Goal: Check status: Check status

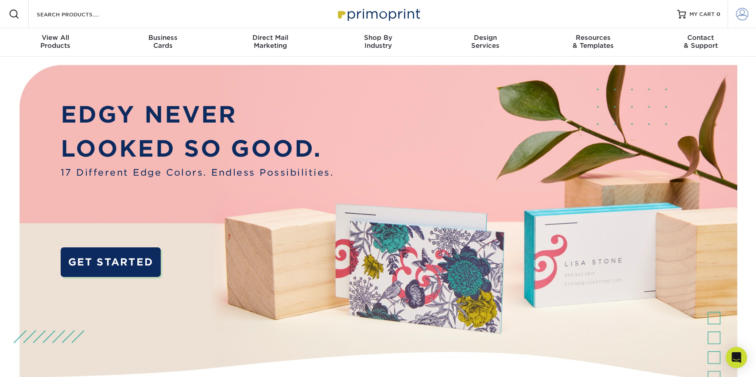
click at [743, 15] on span at bounding box center [742, 14] width 12 height 12
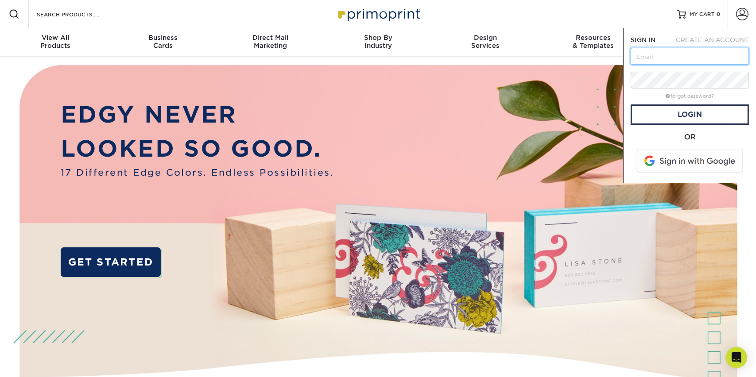
click at [646, 53] on input "text" at bounding box center [690, 56] width 118 height 17
type input "[EMAIL_ADDRESS][DOMAIN_NAME]"
click at [685, 112] on link "Login" at bounding box center [690, 115] width 118 height 20
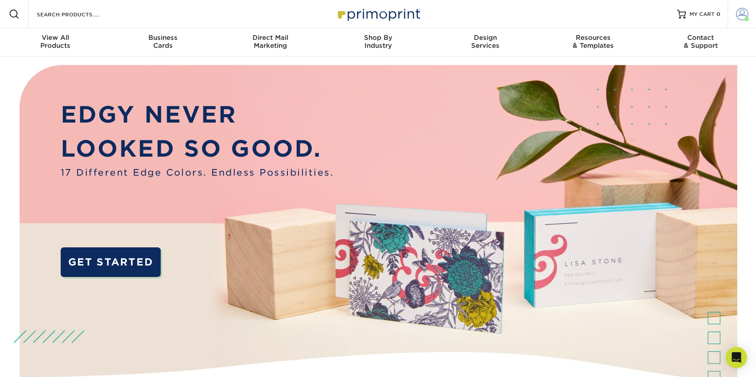
click at [741, 17] on span at bounding box center [742, 14] width 12 height 12
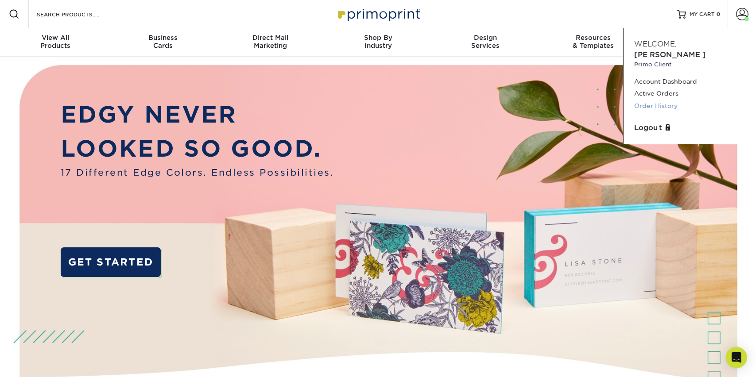
click at [641, 100] on link "Order History" at bounding box center [689, 106] width 111 height 12
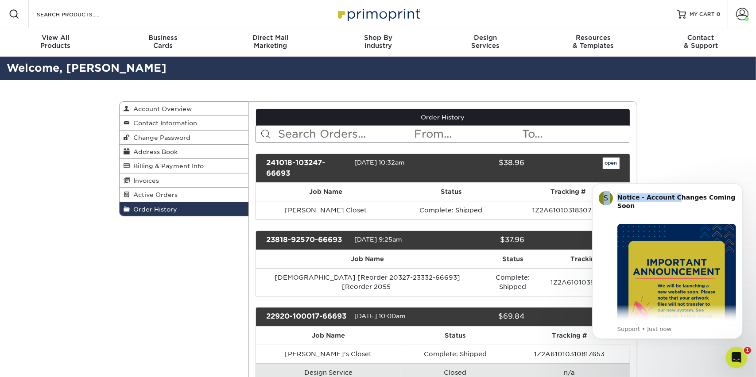
drag, startPoint x: 670, startPoint y: 189, endPoint x: 668, endPoint y: 78, distance: 111.2
click html "S Notice - Account Changes Coming Soon ​ Past Order Files Will Not Transfer: Wh…"
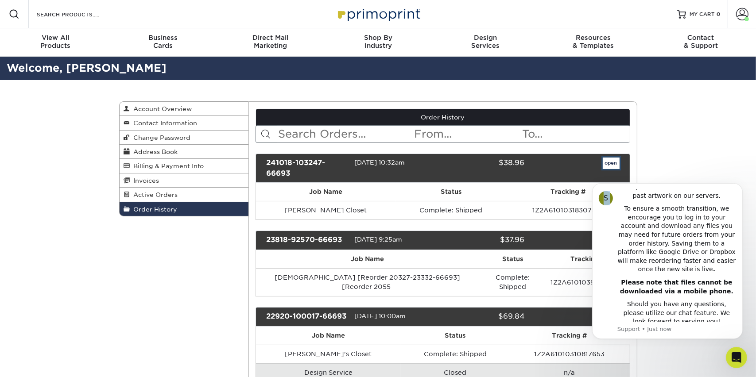
click at [610, 162] on link "open" at bounding box center [611, 164] width 17 height 12
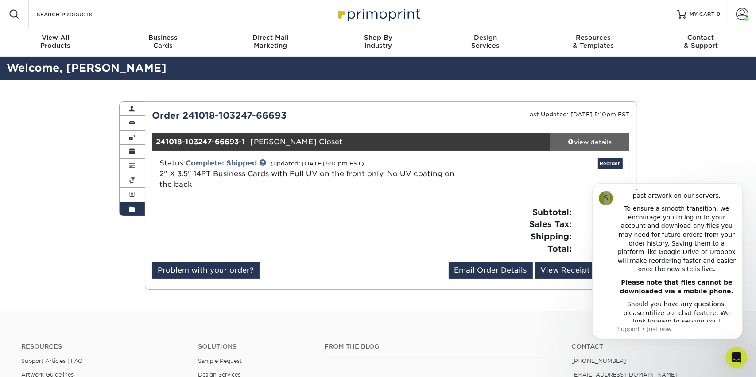
click at [570, 140] on span at bounding box center [571, 142] width 6 height 6
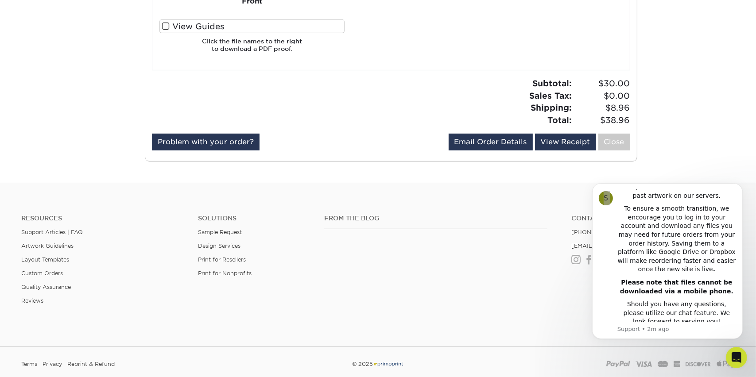
scroll to position [531, 0]
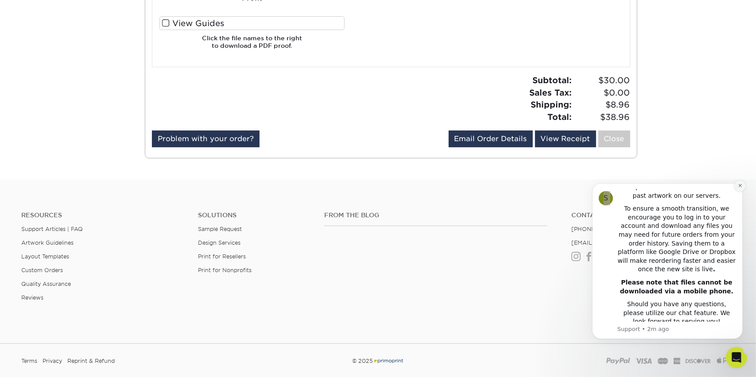
click at [737, 186] on icon "Dismiss notification" at bounding box center [739, 185] width 5 height 5
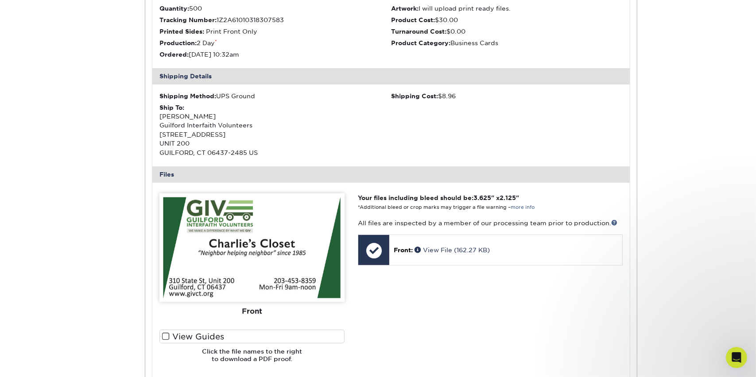
scroll to position [221, 0]
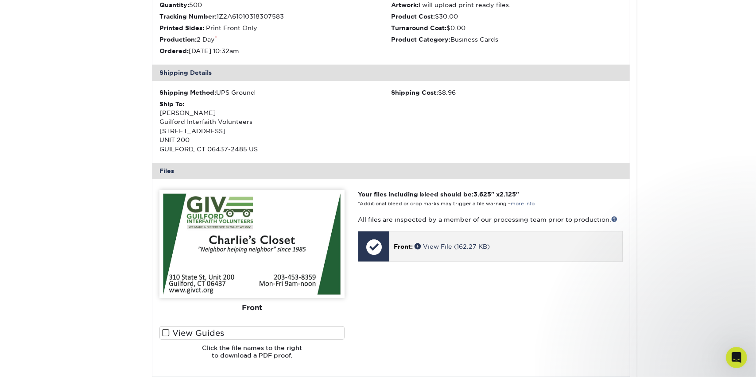
click at [373, 246] on div at bounding box center [373, 247] width 31 height 31
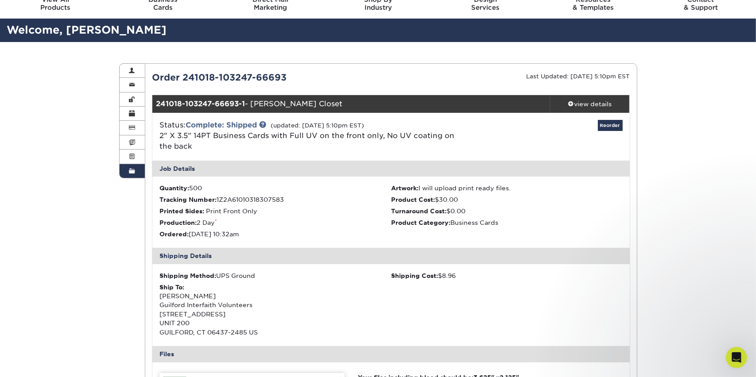
scroll to position [0, 0]
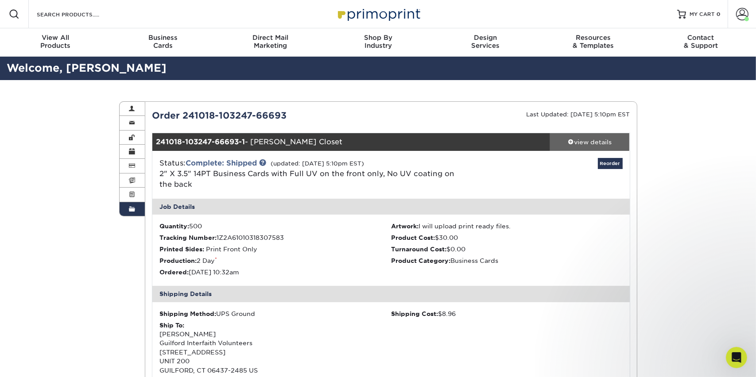
click at [569, 142] on span at bounding box center [571, 142] width 6 height 6
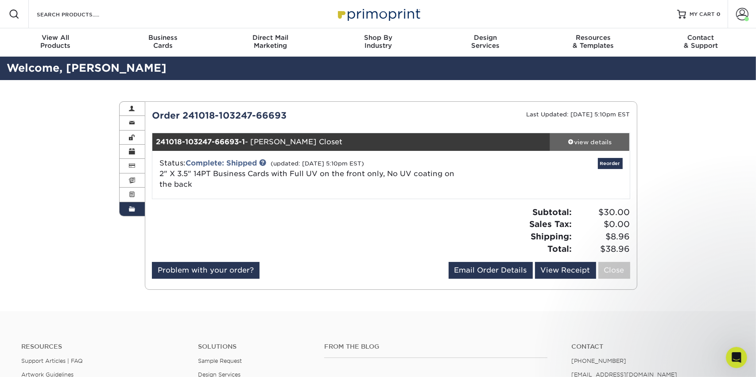
click at [569, 142] on span at bounding box center [571, 142] width 6 height 6
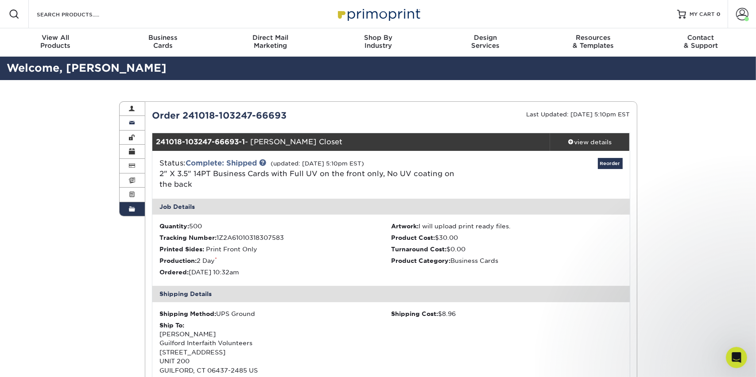
click at [134, 124] on span at bounding box center [132, 123] width 6 height 7
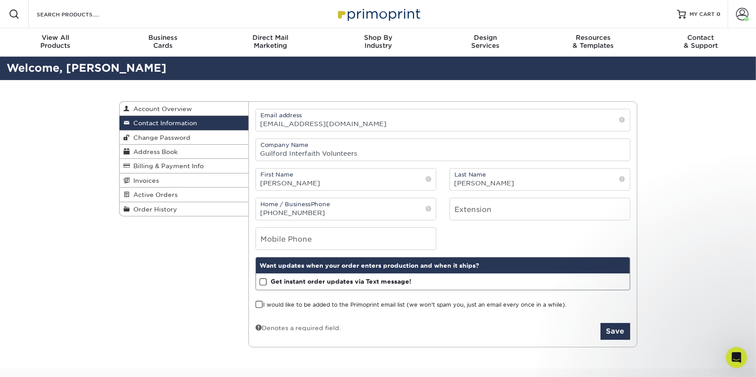
click at [150, 281] on div "Contact Information Account Overview Contact Information Change Password Addres…" at bounding box center [377, 224] width 531 height 289
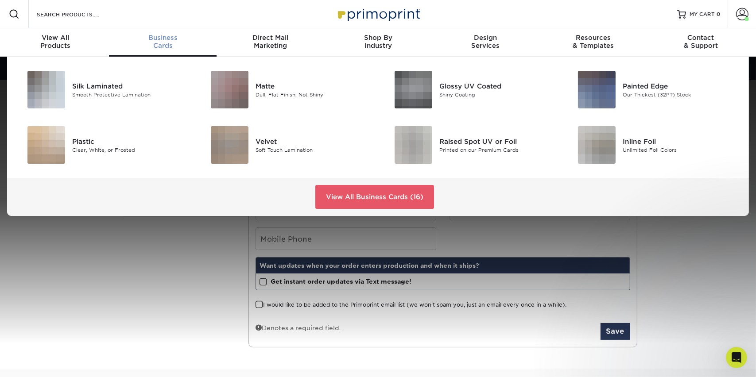
click at [167, 39] on span "Business" at bounding box center [163, 38] width 108 height 8
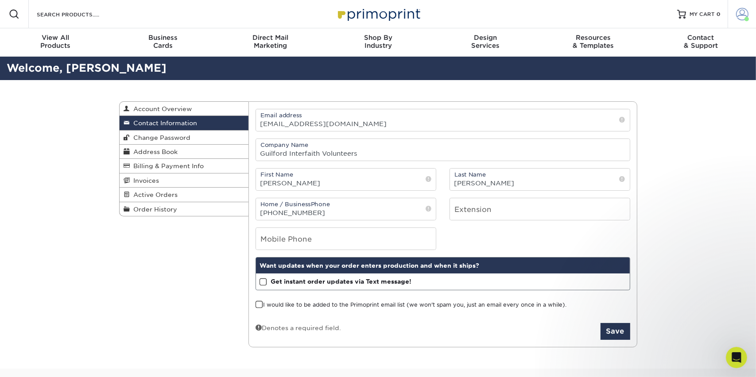
click at [743, 15] on span at bounding box center [742, 14] width 12 height 12
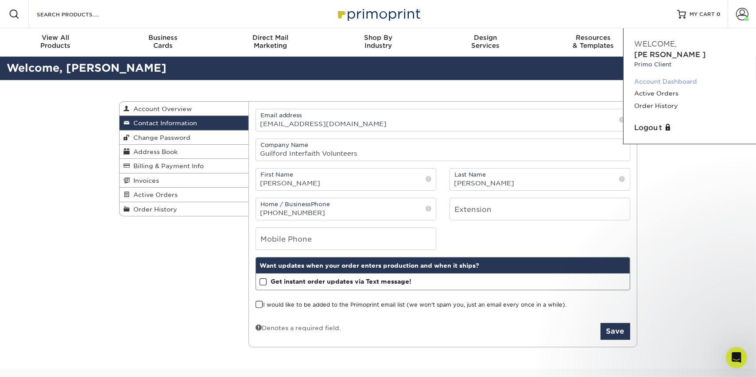
click at [669, 76] on link "Account Dashboard" at bounding box center [689, 82] width 111 height 12
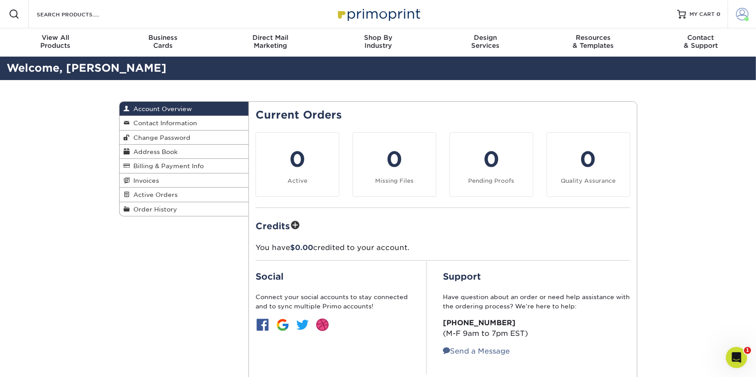
click at [744, 15] on span at bounding box center [742, 14] width 12 height 12
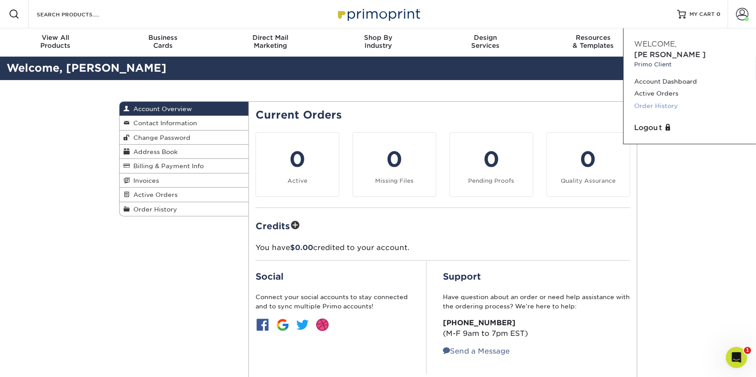
click at [660, 100] on link "Order History" at bounding box center [689, 106] width 111 height 12
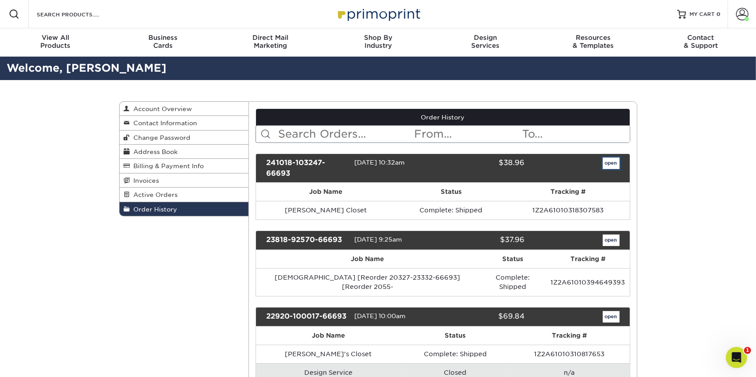
click at [611, 164] on link "open" at bounding box center [611, 164] width 17 height 12
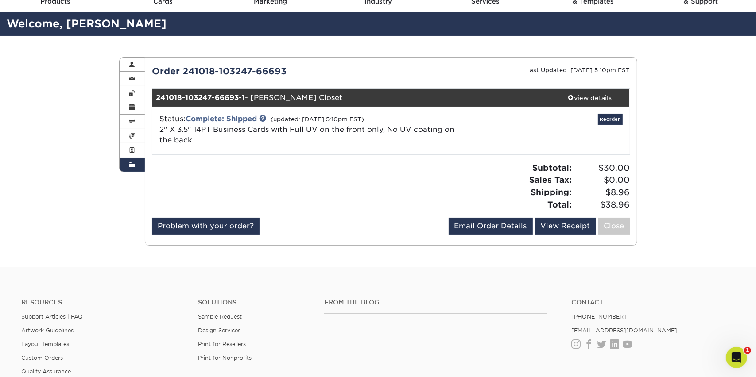
scroll to position [44, 0]
click at [569, 97] on span at bounding box center [571, 97] width 6 height 6
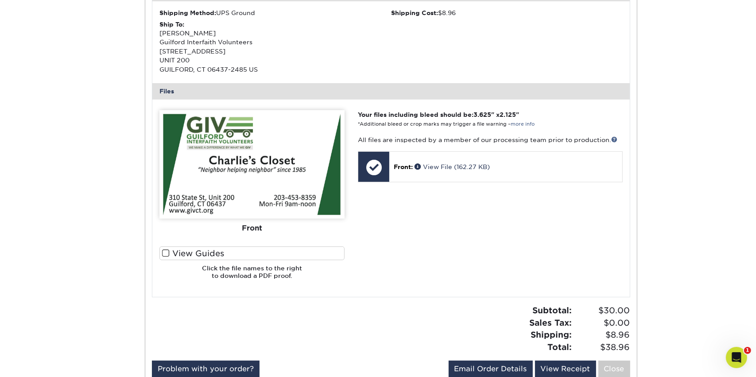
scroll to position [354, 0]
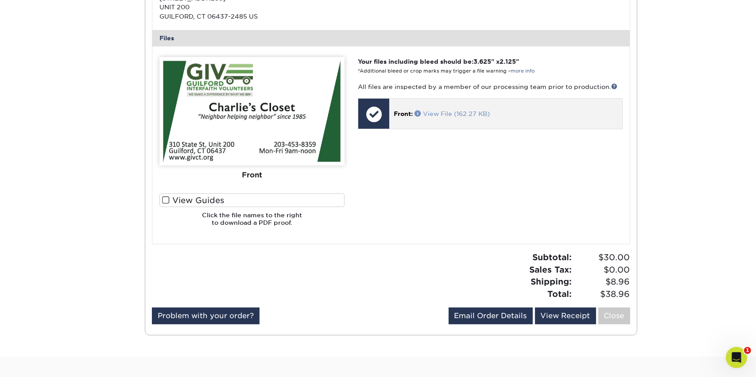
click at [445, 113] on link "View File (162.27 KB)" at bounding box center [451, 113] width 75 height 7
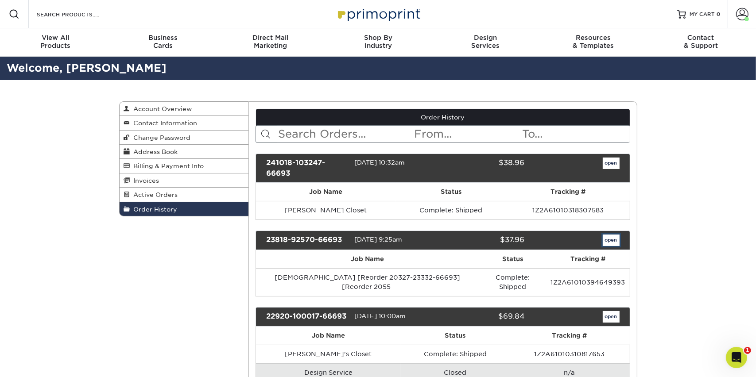
click at [608, 239] on link "open" at bounding box center [611, 241] width 17 height 12
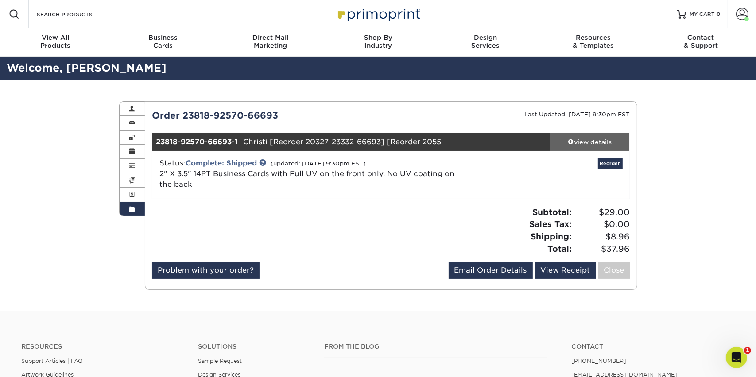
click at [581, 141] on div "view details" at bounding box center [590, 142] width 80 height 9
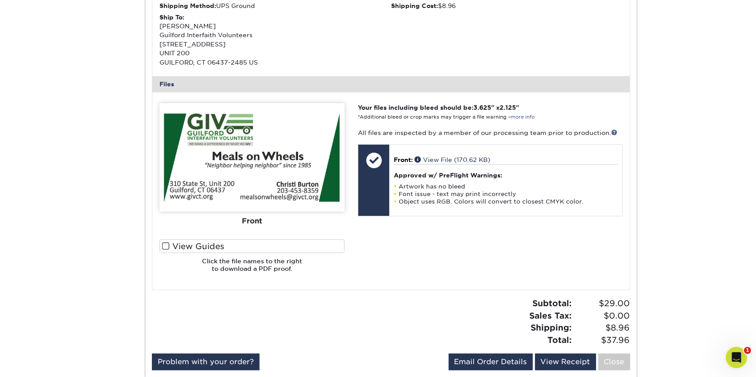
scroll to position [310, 0]
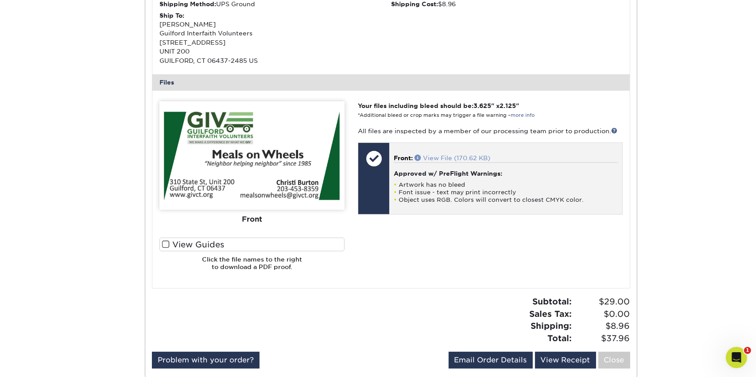
click at [433, 158] on link "View File (170.62 KB)" at bounding box center [452, 158] width 76 height 7
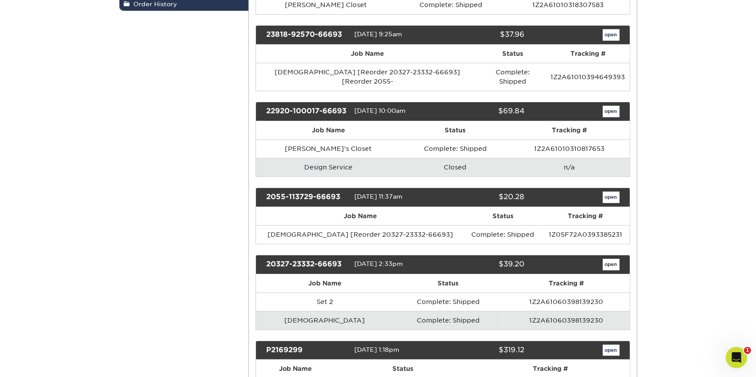
scroll to position [221, 0]
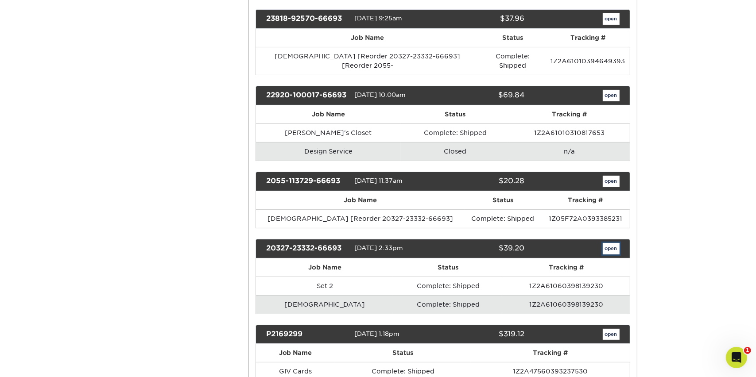
click at [614, 243] on link "open" at bounding box center [611, 249] width 17 height 12
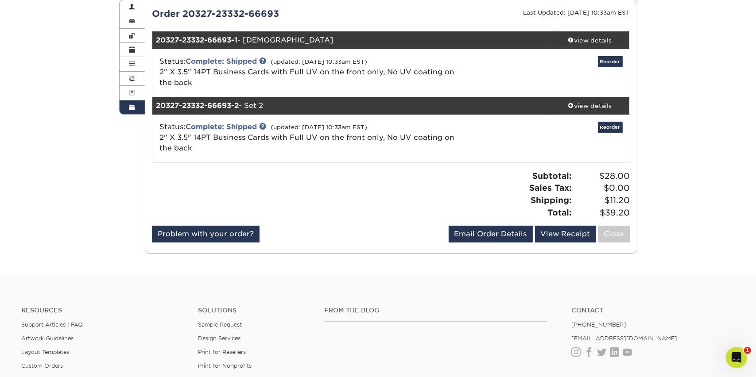
scroll to position [89, 0]
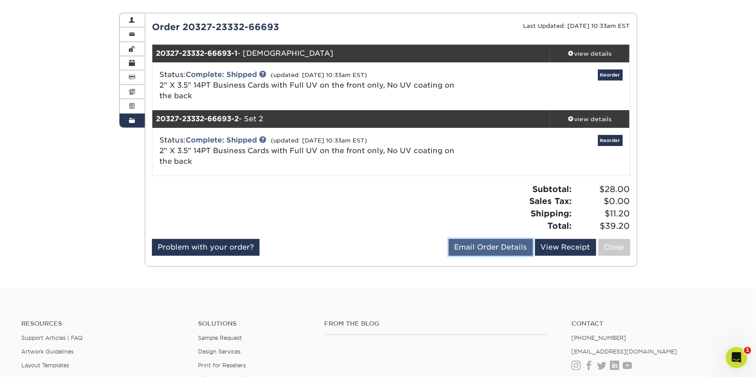
click at [491, 248] on link "Email Order Details" at bounding box center [491, 247] width 84 height 17
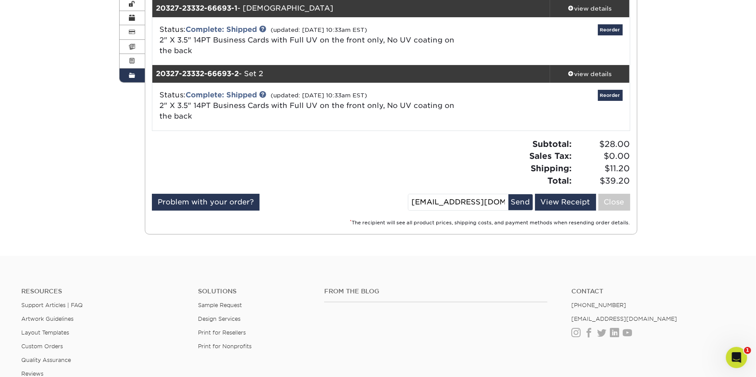
scroll to position [0, 0]
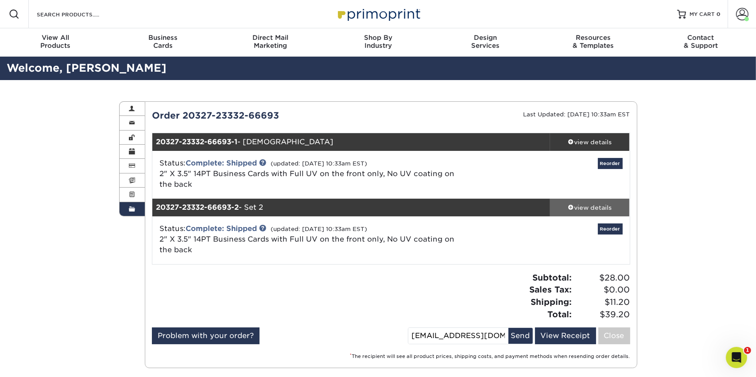
click at [578, 207] on div "view details" at bounding box center [590, 207] width 80 height 9
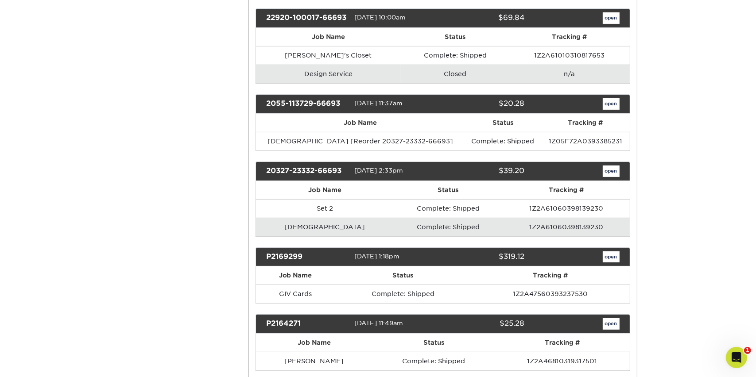
scroll to position [310, 0]
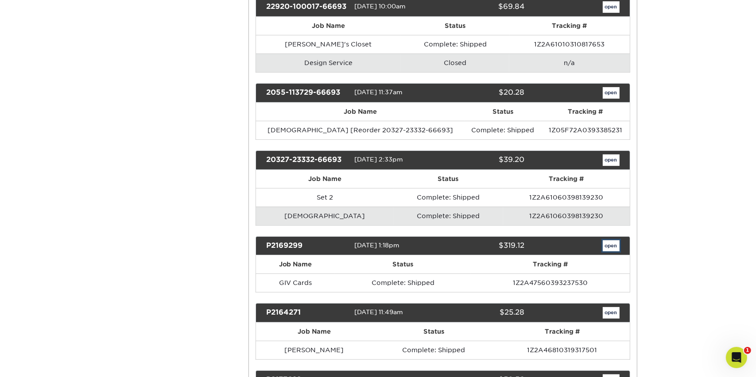
click at [613, 240] on link "open" at bounding box center [611, 246] width 17 height 12
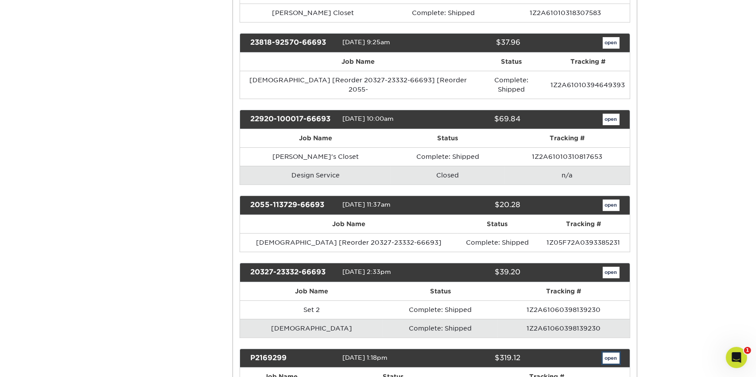
scroll to position [0, 0]
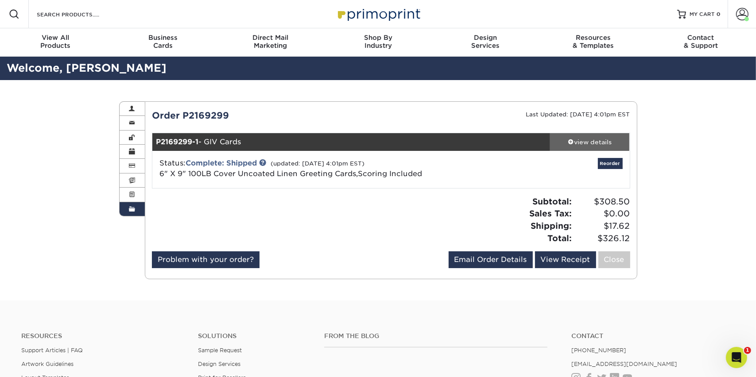
click at [571, 140] on span at bounding box center [571, 142] width 6 height 6
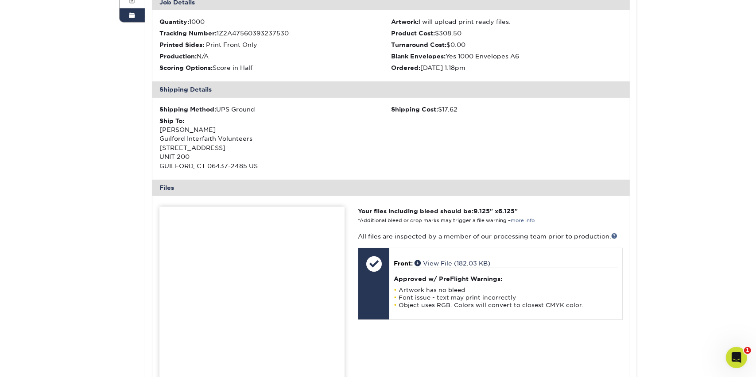
scroll to position [266, 0]
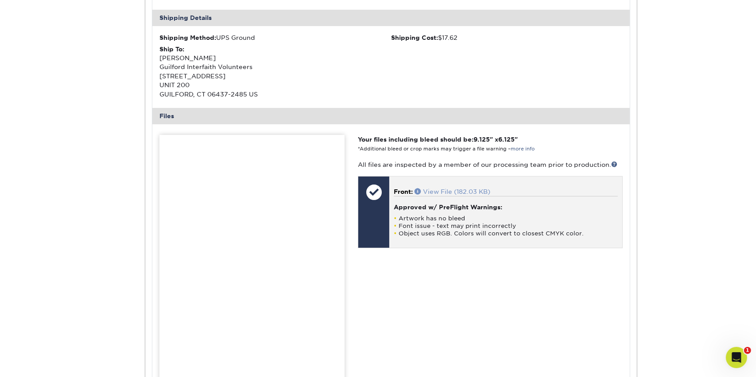
click at [445, 189] on link "View File (182.03 KB)" at bounding box center [452, 191] width 76 height 7
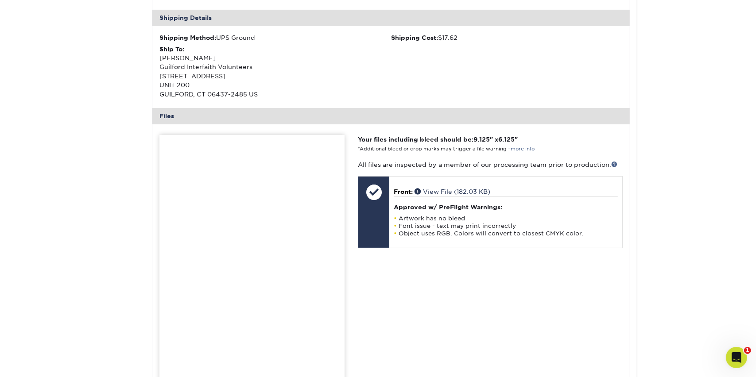
scroll to position [0, 0]
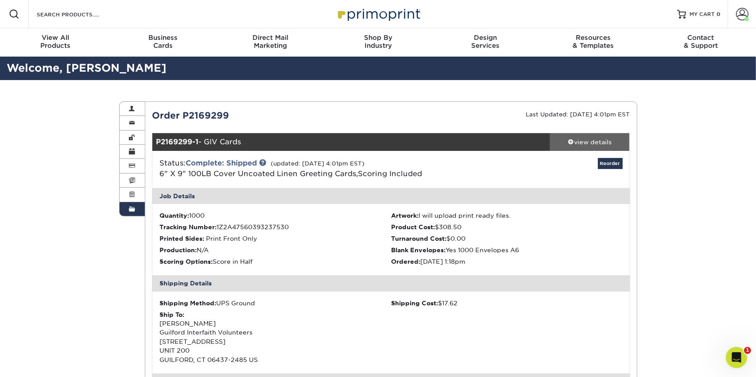
click at [568, 143] on span at bounding box center [571, 142] width 6 height 6
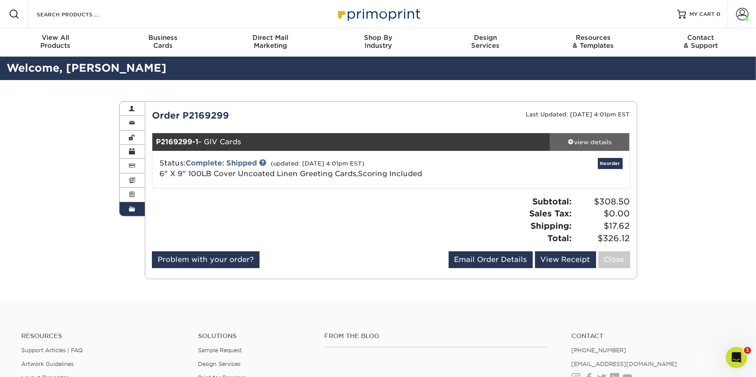
click at [568, 143] on span at bounding box center [571, 142] width 6 height 6
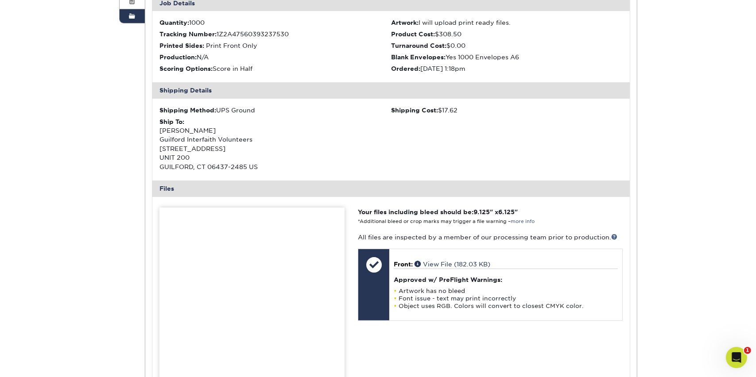
scroll to position [89, 0]
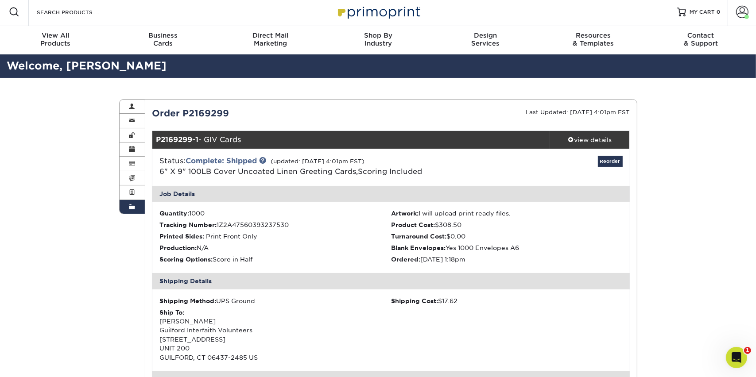
scroll to position [0, 0]
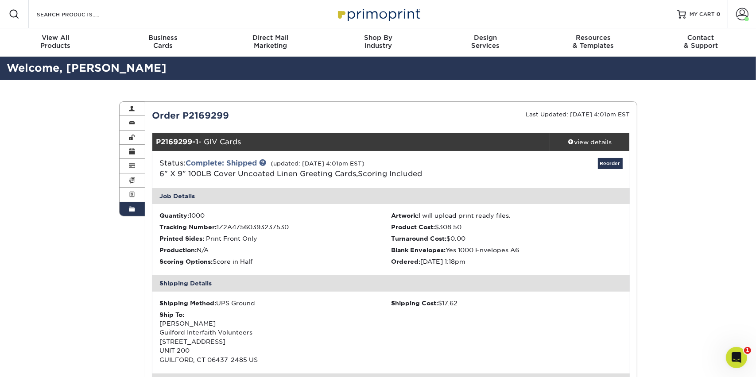
click at [570, 143] on span at bounding box center [571, 142] width 6 height 6
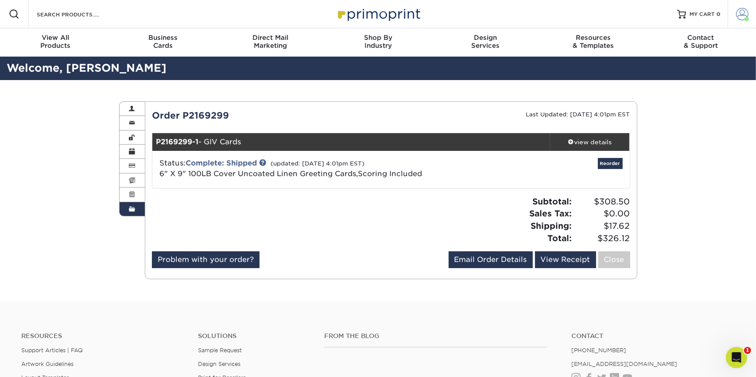
click at [743, 15] on span at bounding box center [742, 14] width 12 height 12
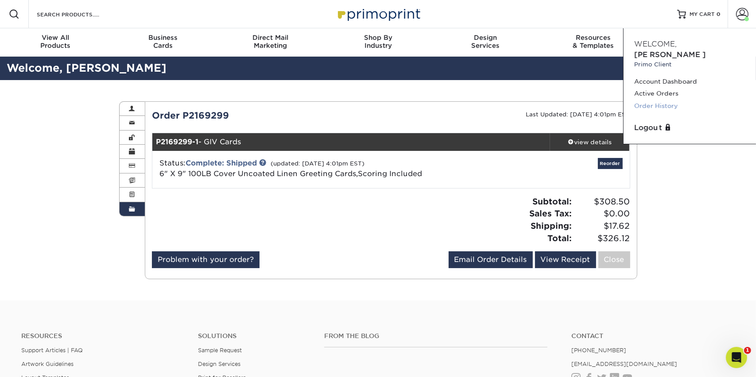
click at [662, 100] on link "Order History" at bounding box center [689, 106] width 111 height 12
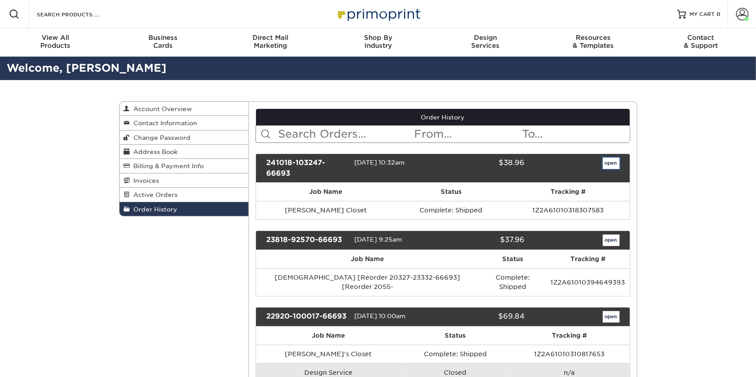
click at [612, 163] on link "open" at bounding box center [611, 164] width 17 height 12
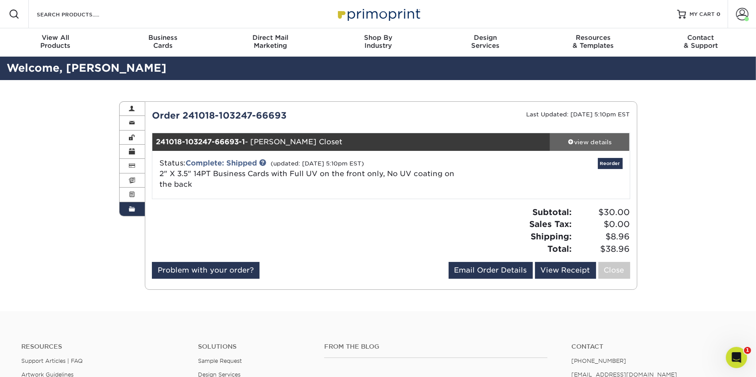
click at [569, 140] on span at bounding box center [571, 142] width 6 height 6
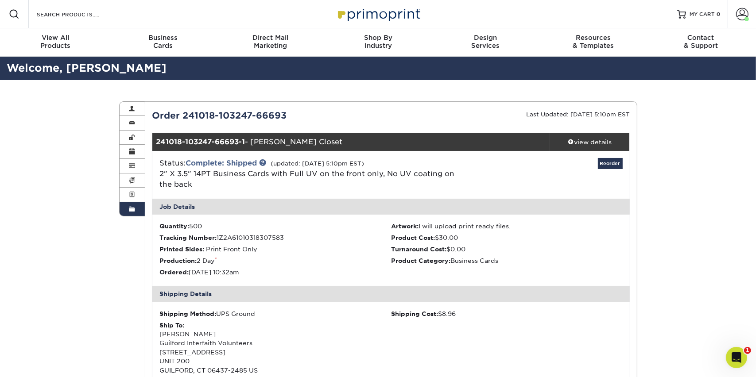
click at [743, 14] on span at bounding box center [742, 14] width 12 height 12
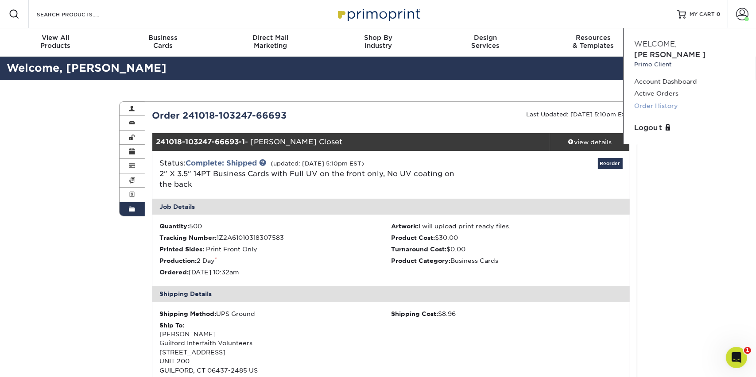
click at [662, 100] on link "Order History" at bounding box center [689, 106] width 111 height 12
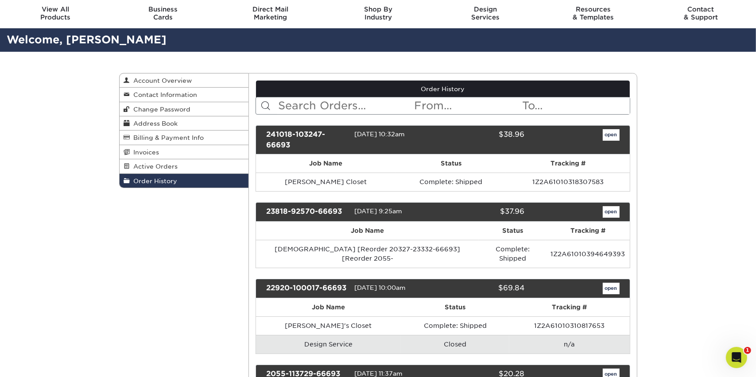
scroll to position [44, 0]
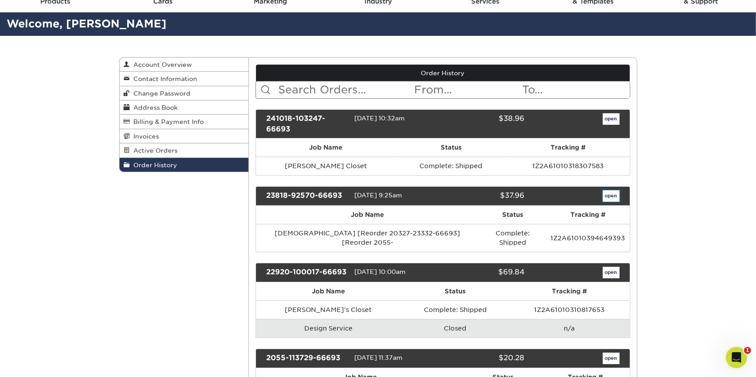
click at [608, 190] on link "open" at bounding box center [611, 196] width 17 height 12
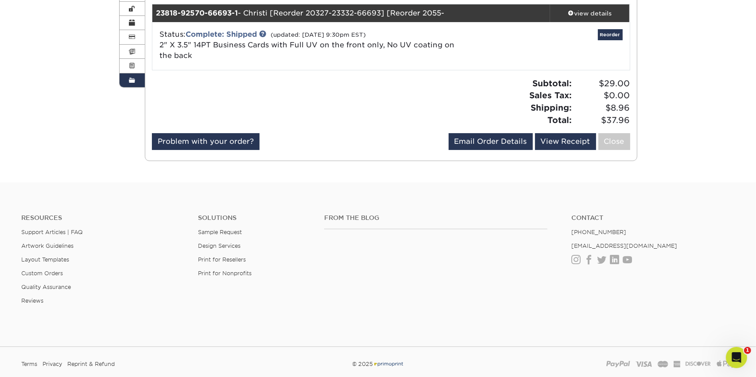
scroll to position [133, 0]
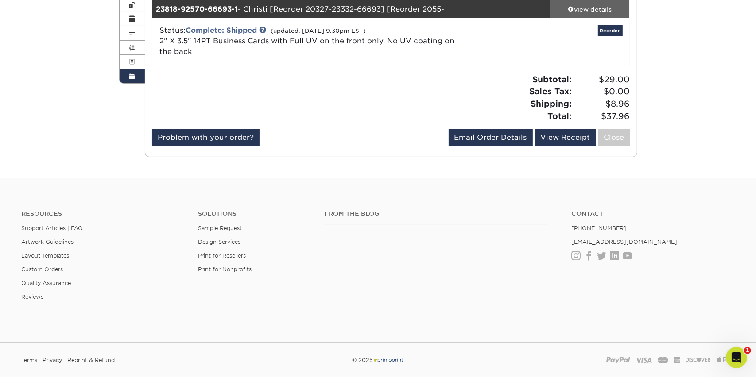
click at [582, 8] on div "view details" at bounding box center [590, 9] width 80 height 9
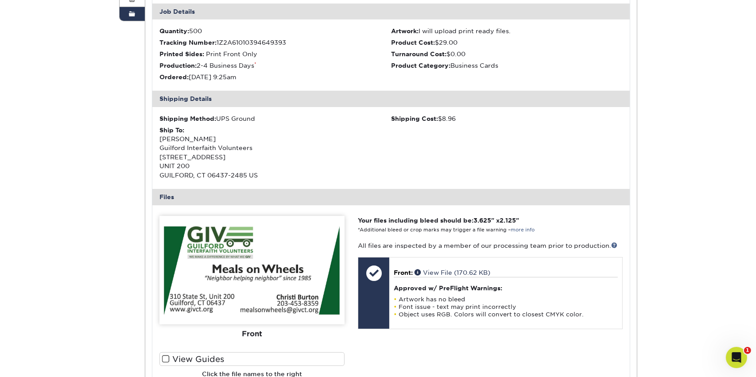
scroll to position [221, 0]
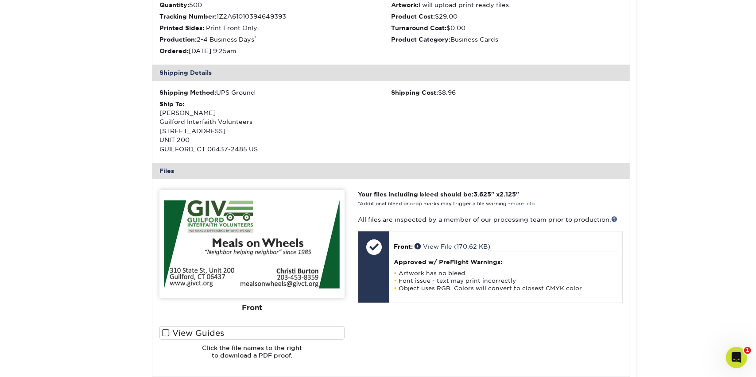
click at [688, 137] on div "Order History Account Overview Contact Information Change Password Address Book…" at bounding box center [378, 174] width 756 height 631
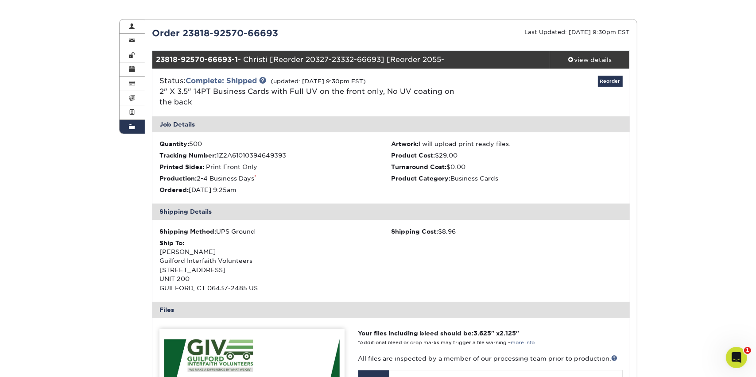
scroll to position [0, 0]
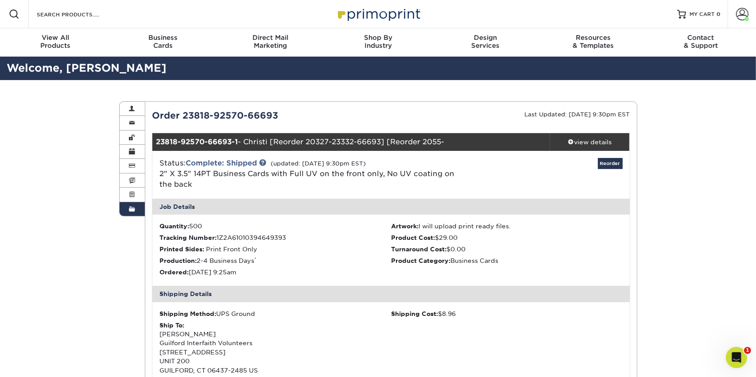
click at [131, 210] on span at bounding box center [132, 209] width 6 height 7
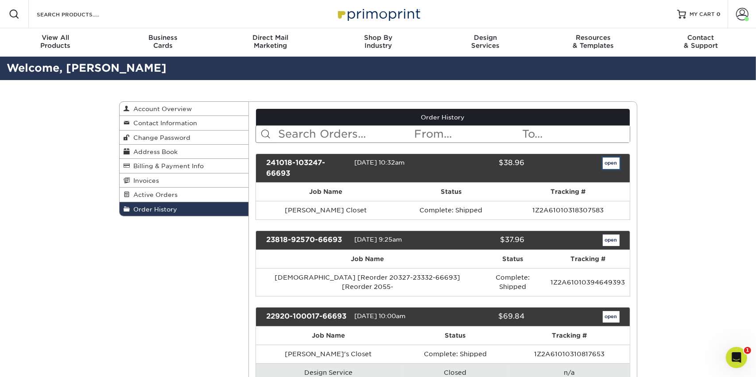
click at [610, 160] on link "open" at bounding box center [611, 164] width 17 height 12
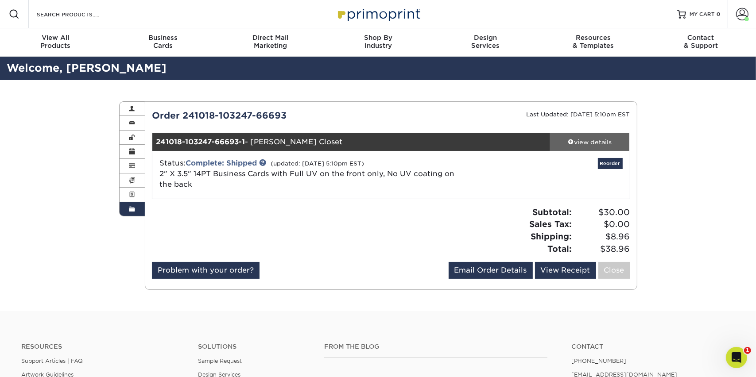
click at [581, 138] on div "view details" at bounding box center [590, 142] width 80 height 9
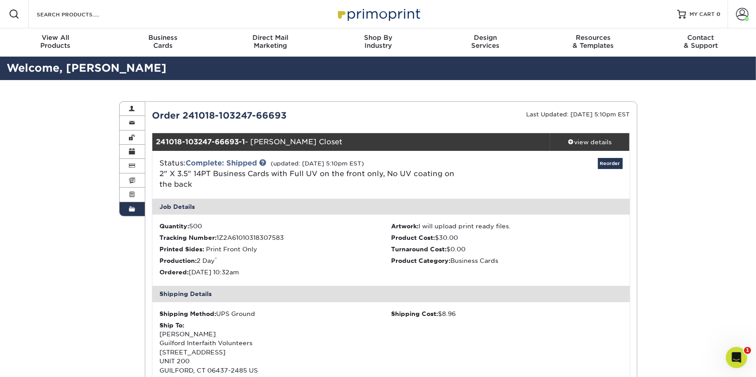
click at [130, 209] on span at bounding box center [132, 209] width 6 height 7
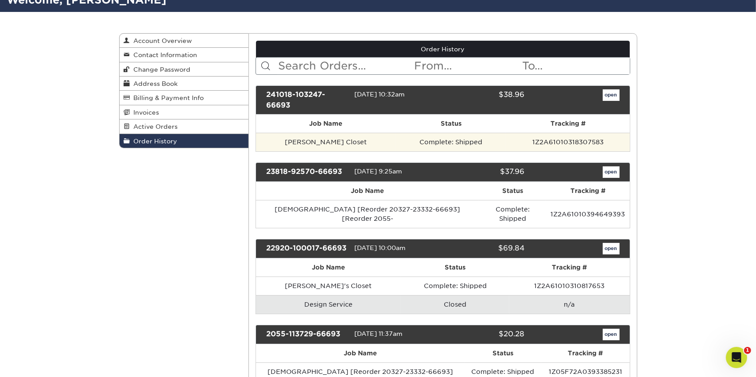
scroll to position [89, 0]
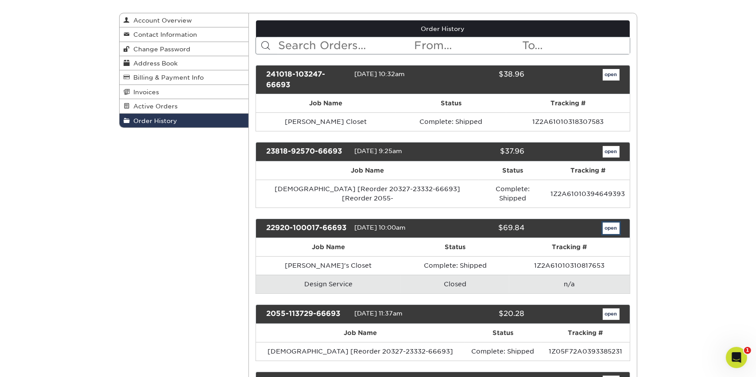
click at [617, 223] on link "open" at bounding box center [611, 229] width 17 height 12
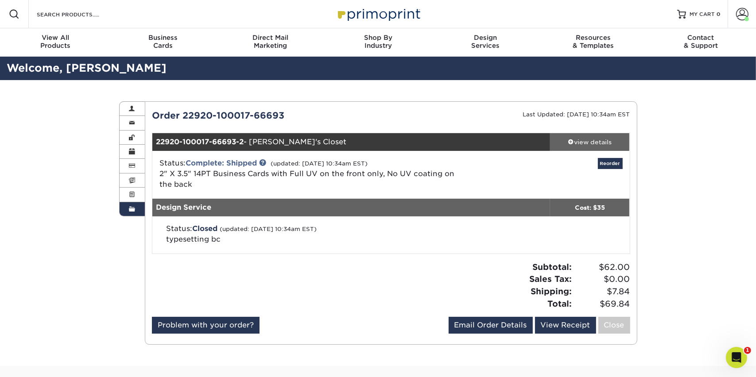
click at [569, 140] on span at bounding box center [571, 142] width 6 height 6
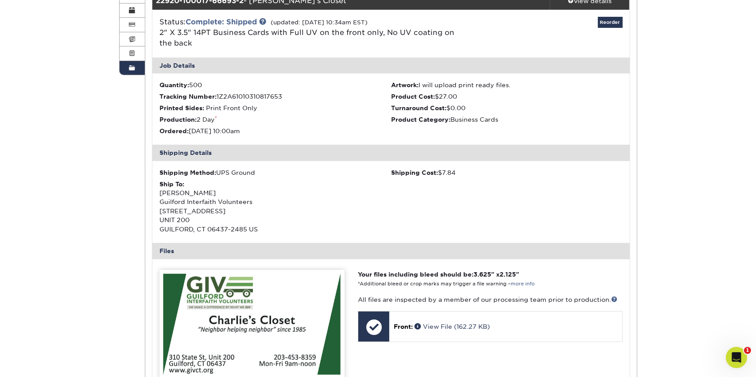
scroll to position [159, 0]
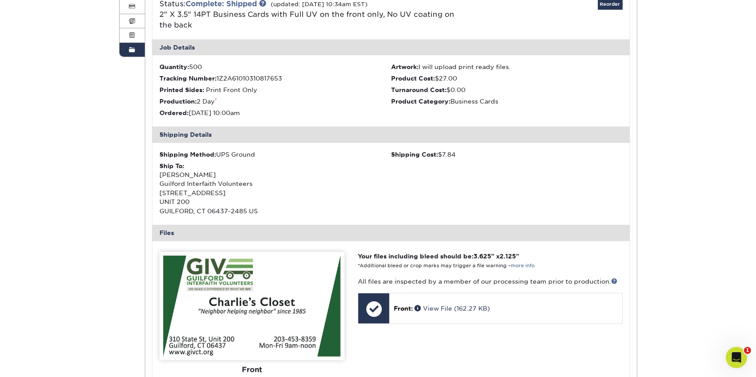
click at [101, 251] on div "Order History Account Overview Contact Information Change Password Address Book…" at bounding box center [378, 264] width 756 height 686
click at [128, 51] on link "Order History" at bounding box center [133, 50] width 26 height 14
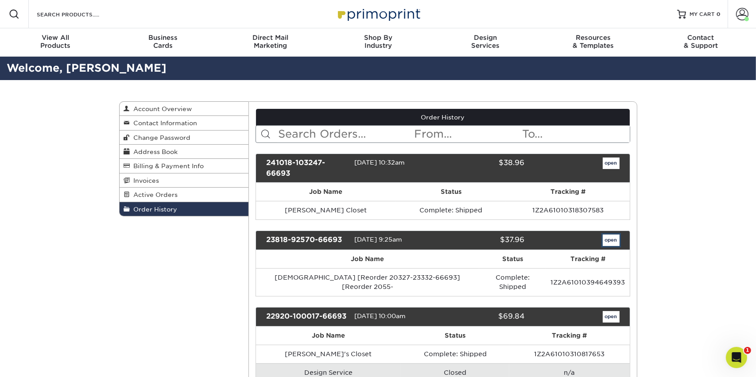
click at [610, 239] on link "open" at bounding box center [611, 241] width 17 height 12
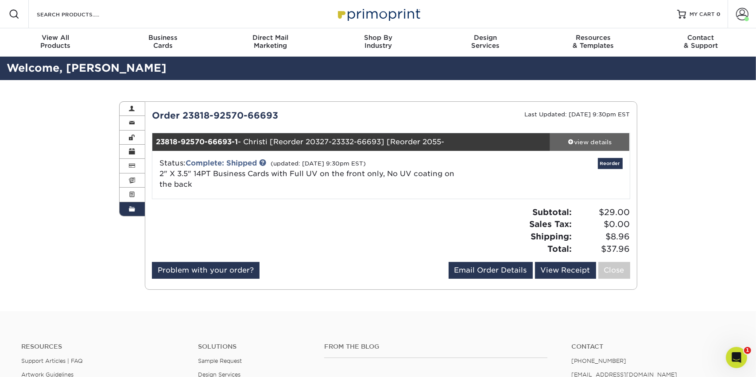
click at [569, 141] on span at bounding box center [571, 142] width 6 height 6
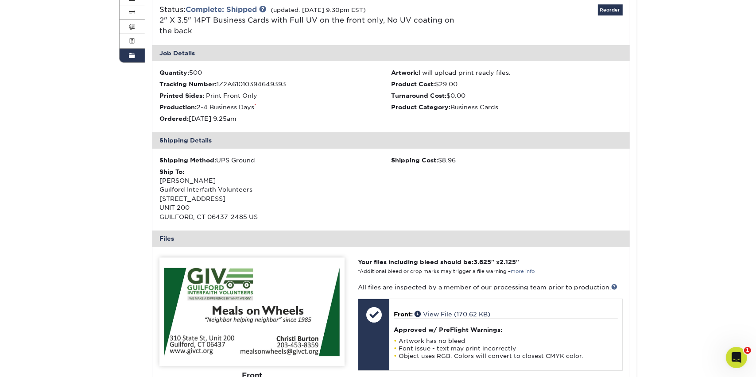
scroll to position [159, 0]
